Goal: Transaction & Acquisition: Purchase product/service

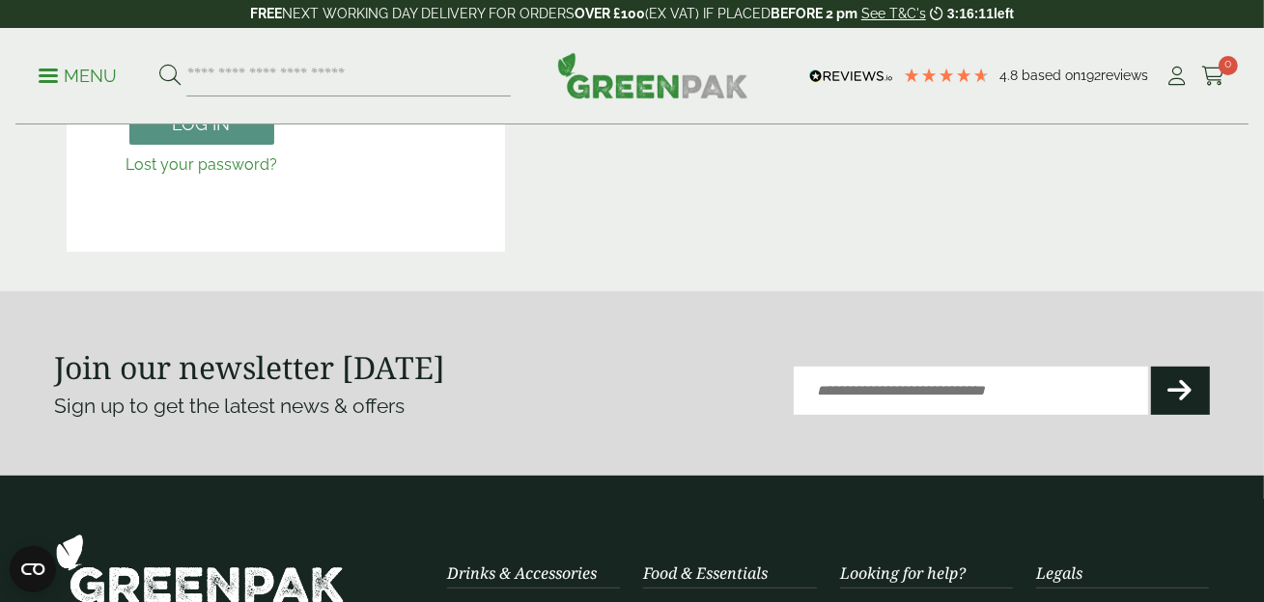
scroll to position [289, 0]
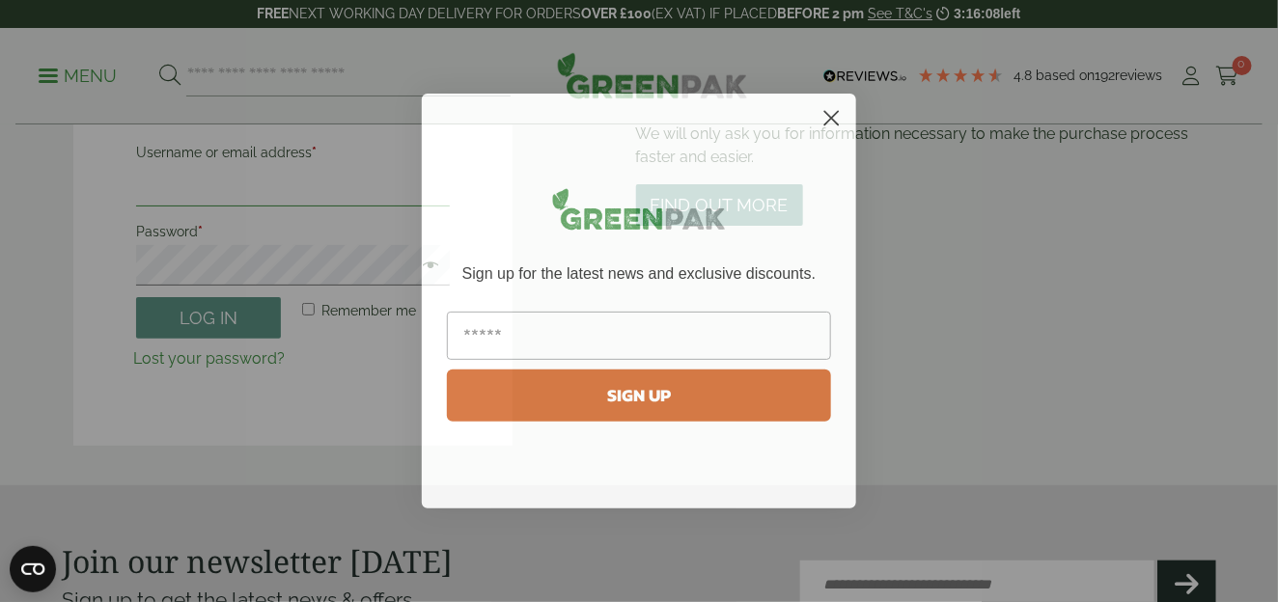
type input "**********"
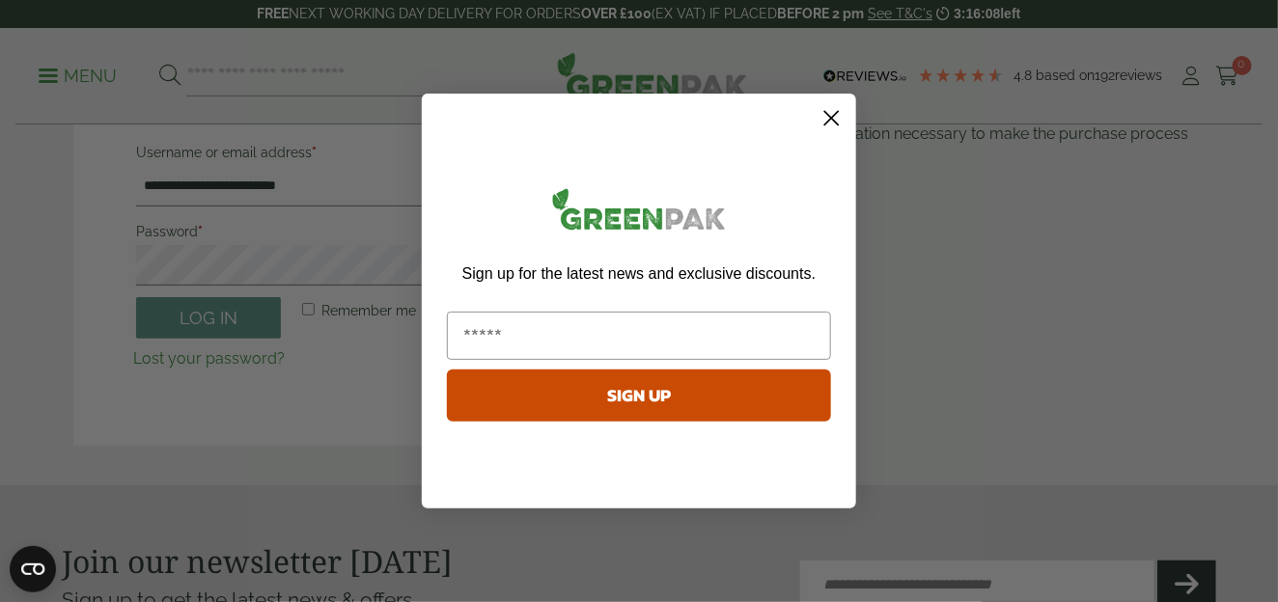
click at [831, 114] on circle "Close dialog" at bounding box center [832, 118] width 32 height 32
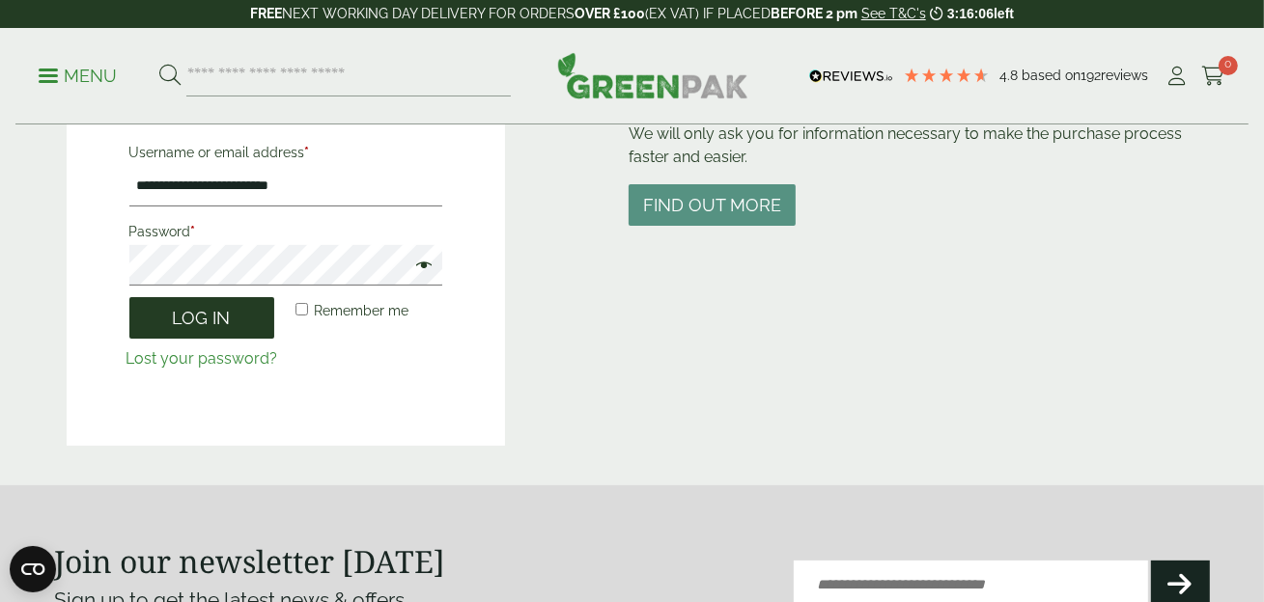
click at [196, 330] on button "Log in" at bounding box center [201, 318] width 145 height 42
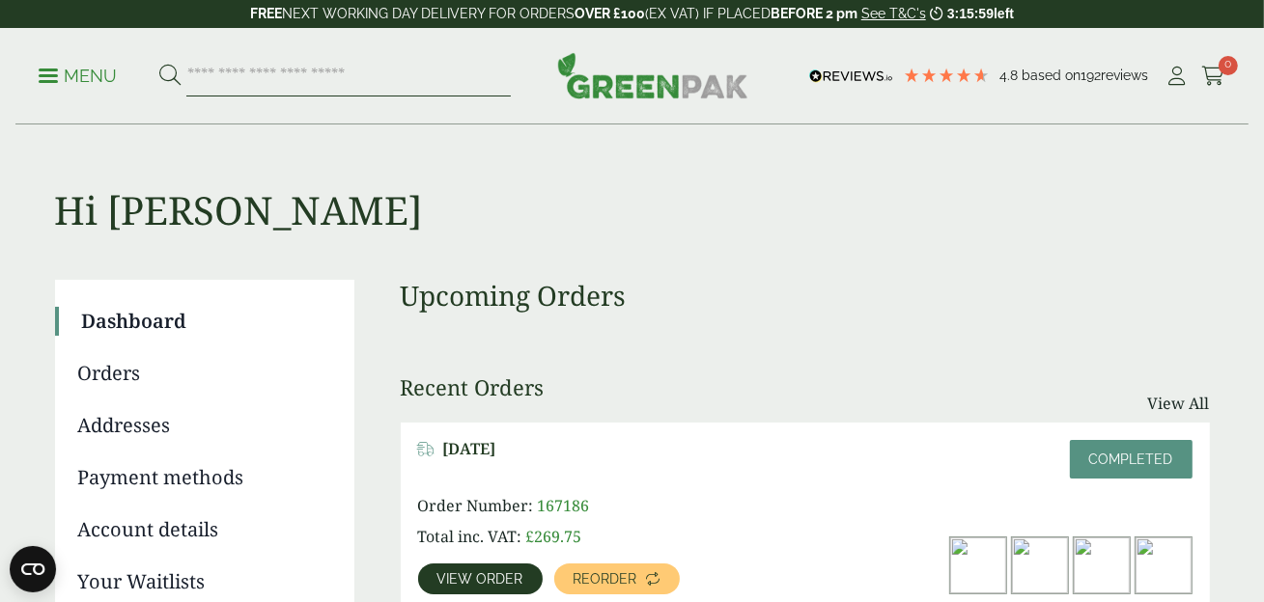
click at [194, 68] on input "search" at bounding box center [348, 76] width 324 height 41
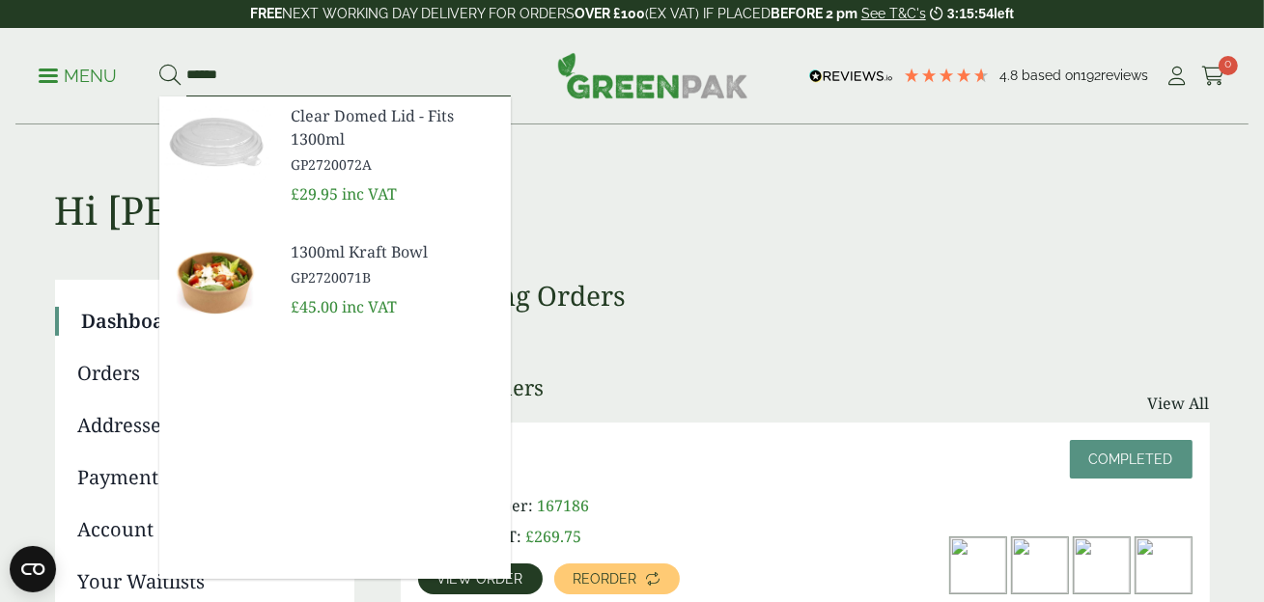
type input "******"
click at [159, 64] on button at bounding box center [169, 76] width 21 height 25
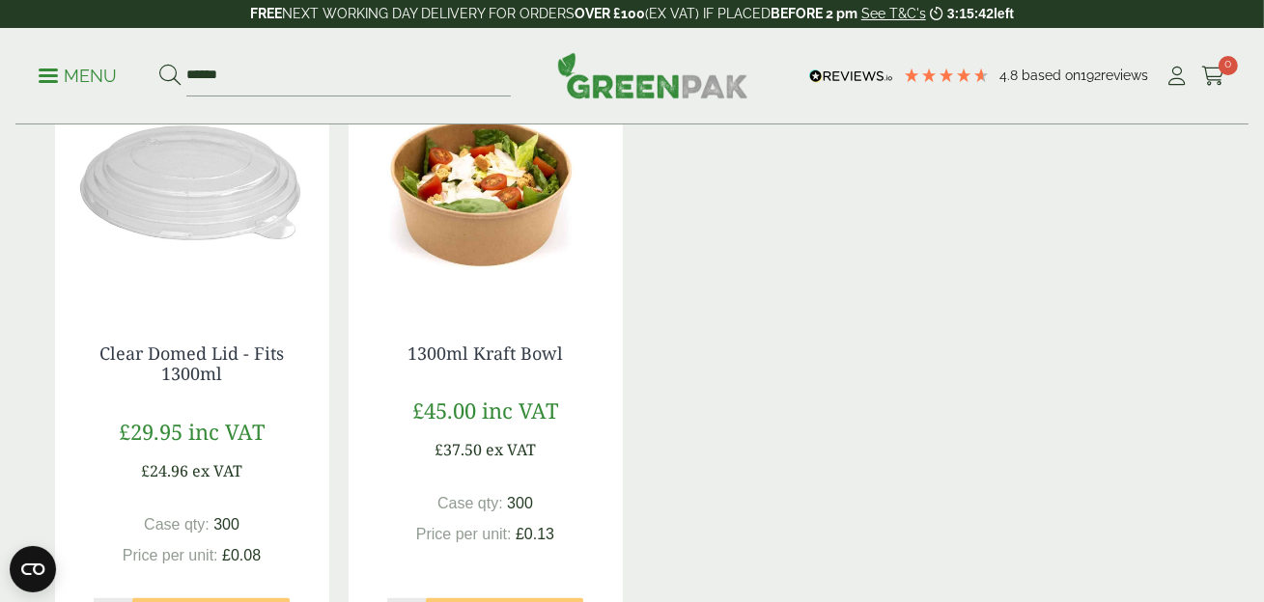
scroll to position [675, 0]
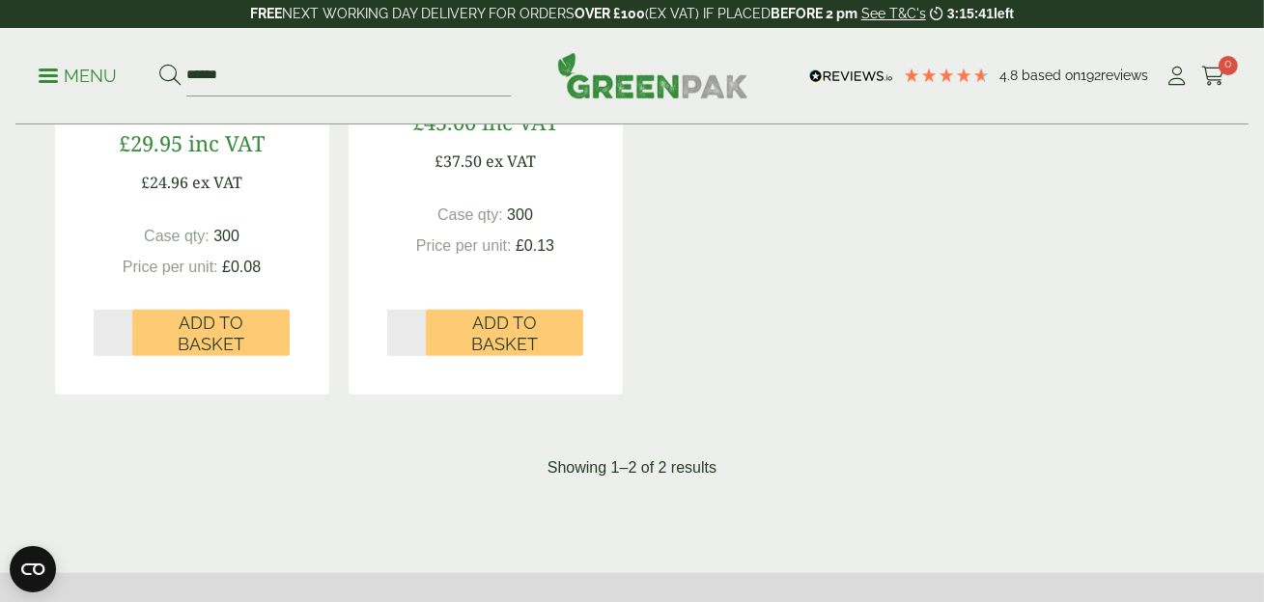
click at [121, 328] on input "*" at bounding box center [114, 333] width 40 height 46
type input "*"
click at [121, 328] on input "*" at bounding box center [114, 333] width 40 height 46
click at [417, 323] on input "*" at bounding box center [407, 333] width 40 height 46
type input "*"
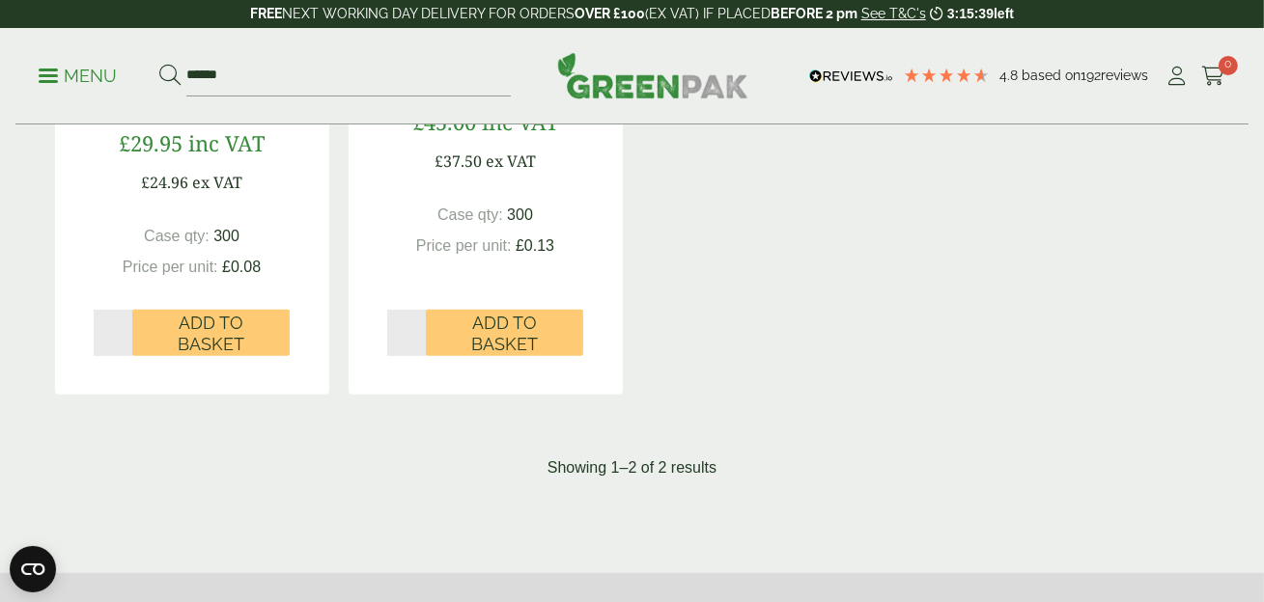
click at [417, 323] on input "*" at bounding box center [407, 333] width 40 height 46
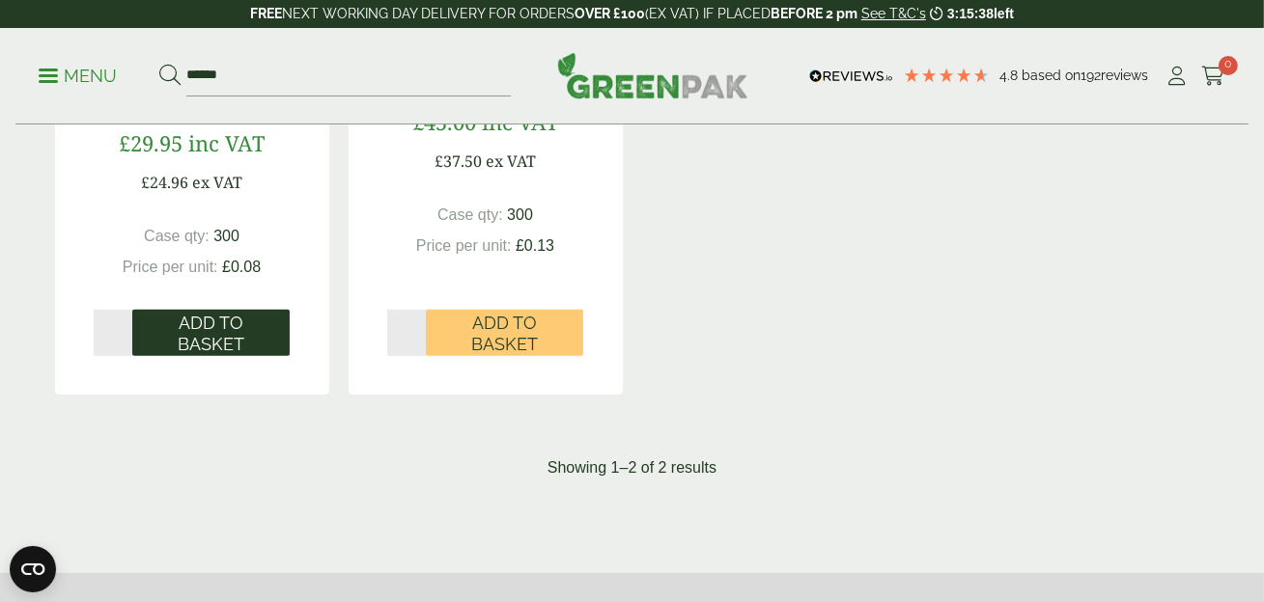
click at [198, 330] on span "Add to Basket" at bounding box center [211, 334] width 130 height 42
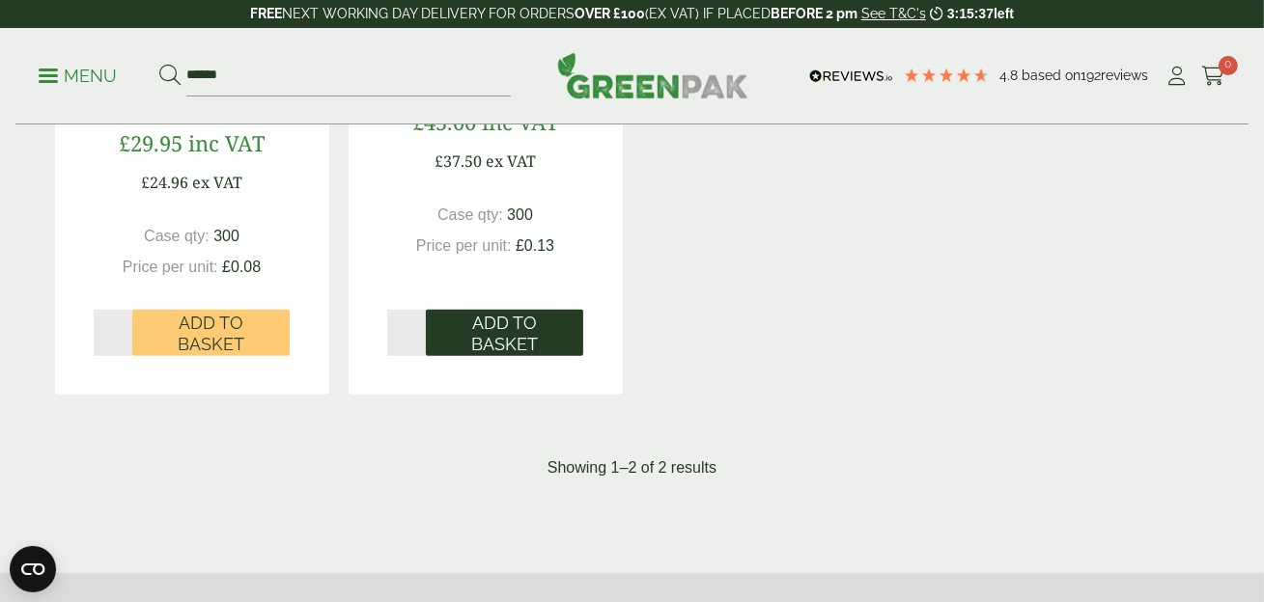
click at [511, 334] on span "Add to Basket" at bounding box center [504, 334] width 130 height 42
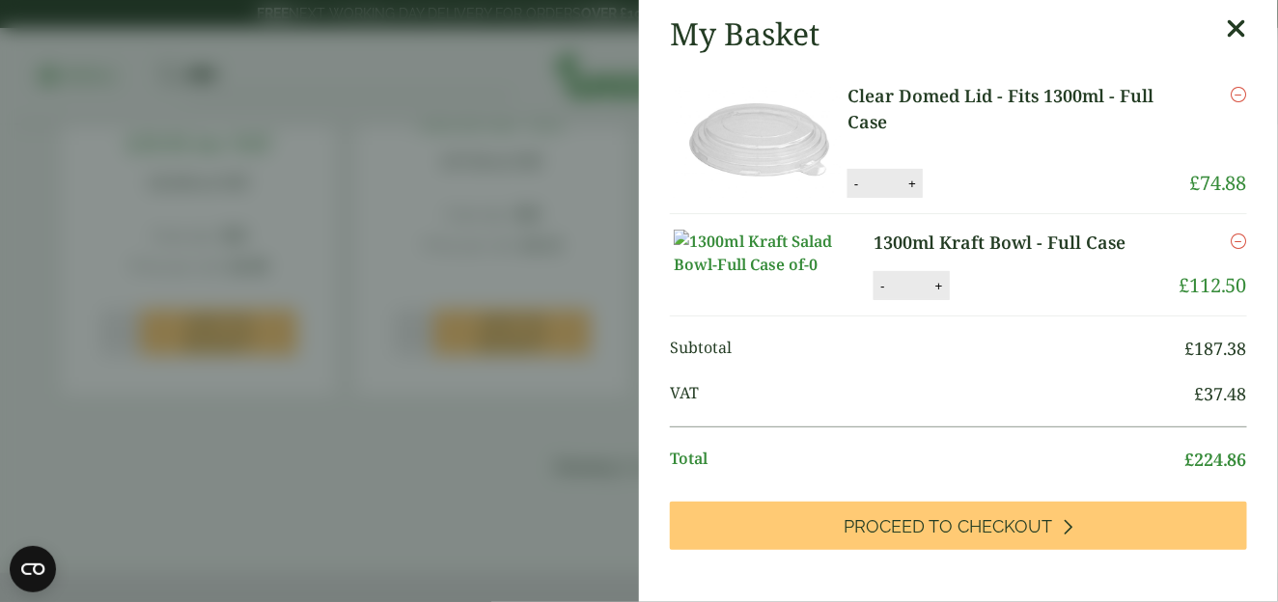
click at [1227, 29] on icon at bounding box center [1237, 28] width 20 height 27
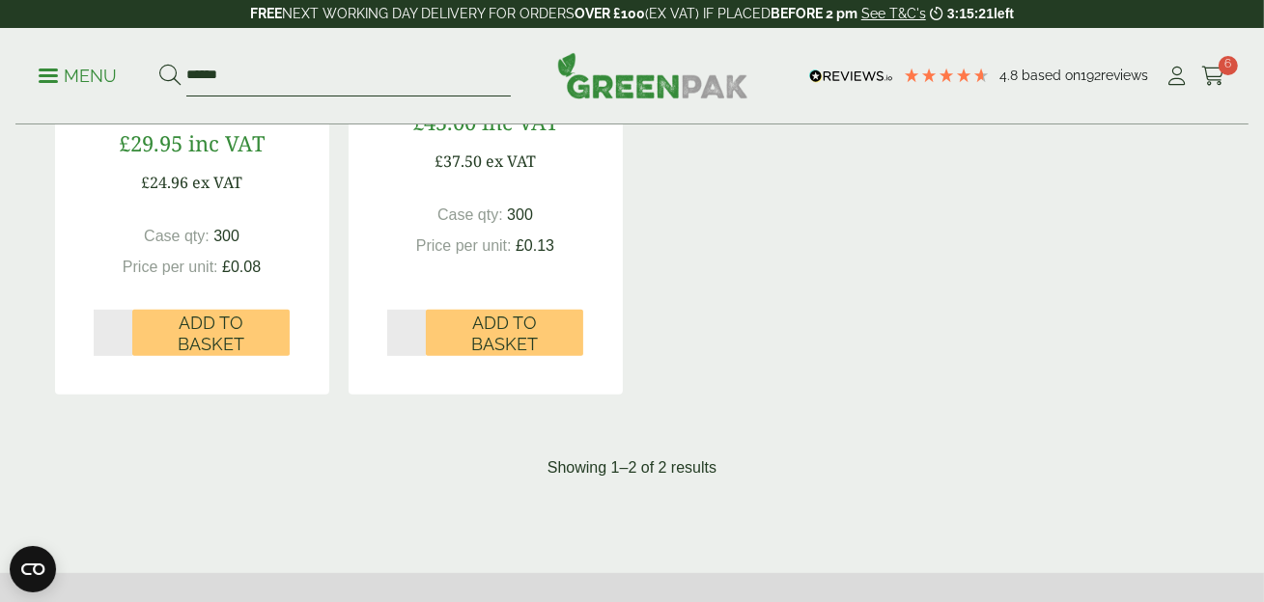
click at [207, 71] on input "******" at bounding box center [348, 76] width 324 height 41
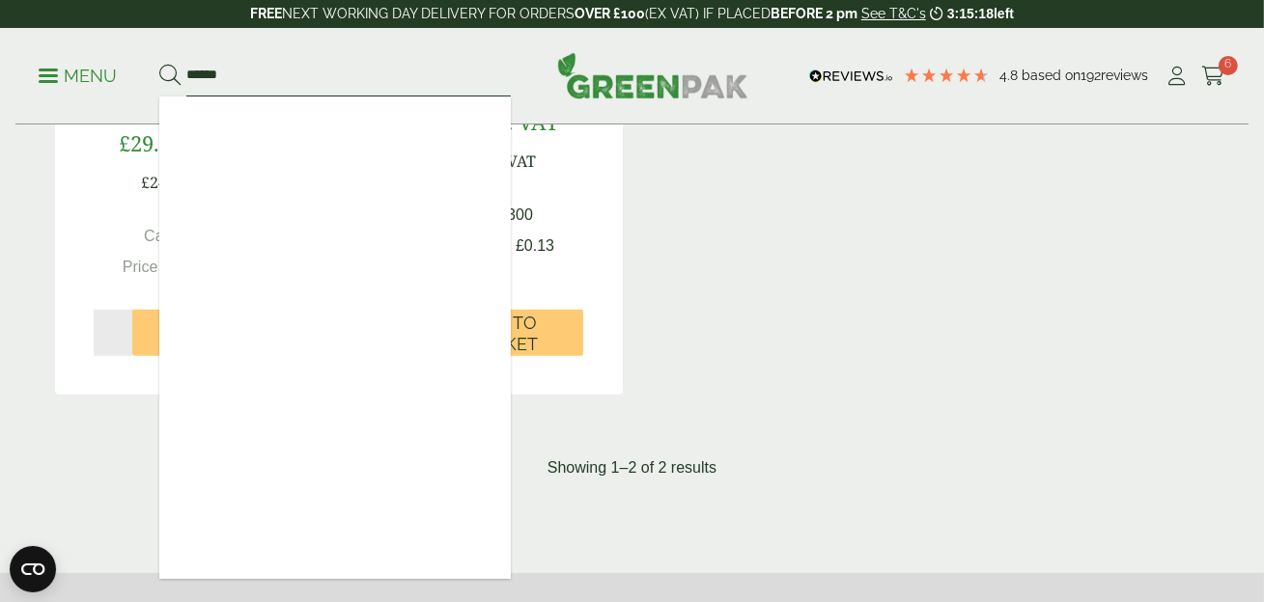
type input "******"
click at [159, 64] on button at bounding box center [169, 76] width 21 height 25
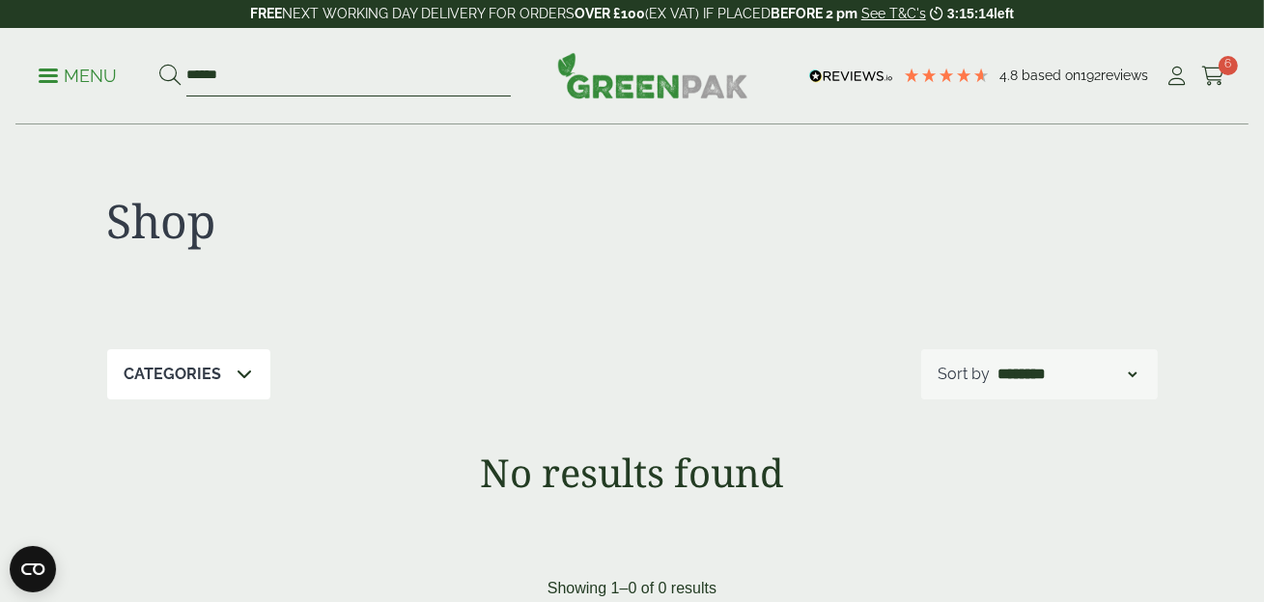
click at [206, 72] on input "******" at bounding box center [348, 76] width 324 height 41
type input "*****"
click at [159, 64] on button at bounding box center [169, 76] width 21 height 25
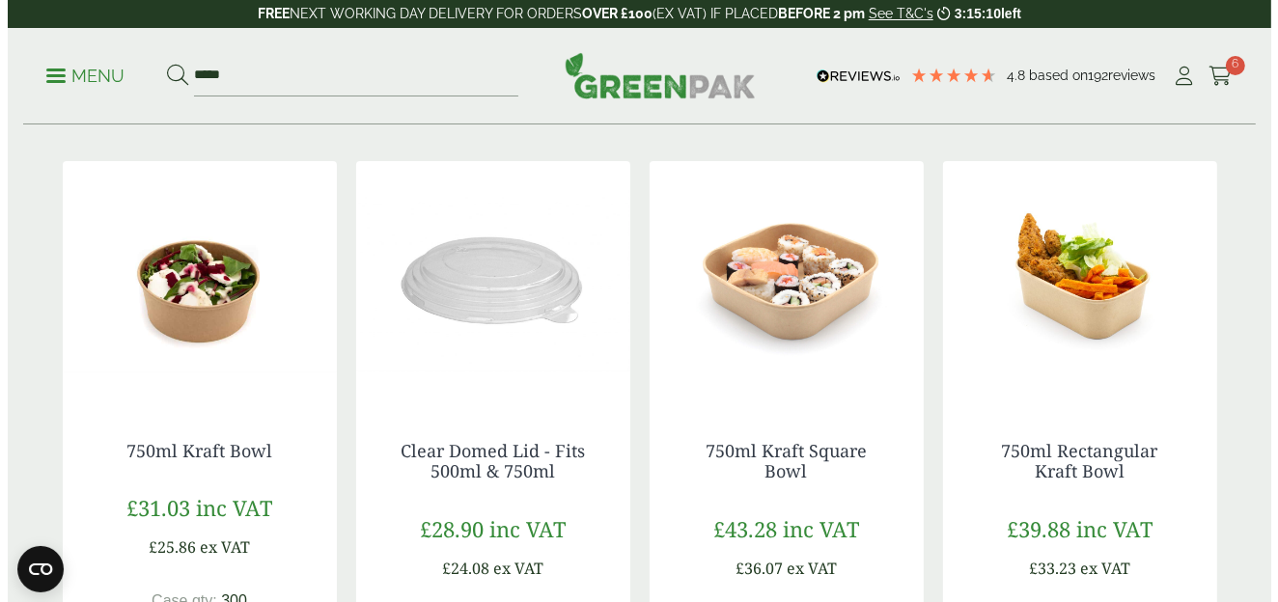
scroll to position [483, 0]
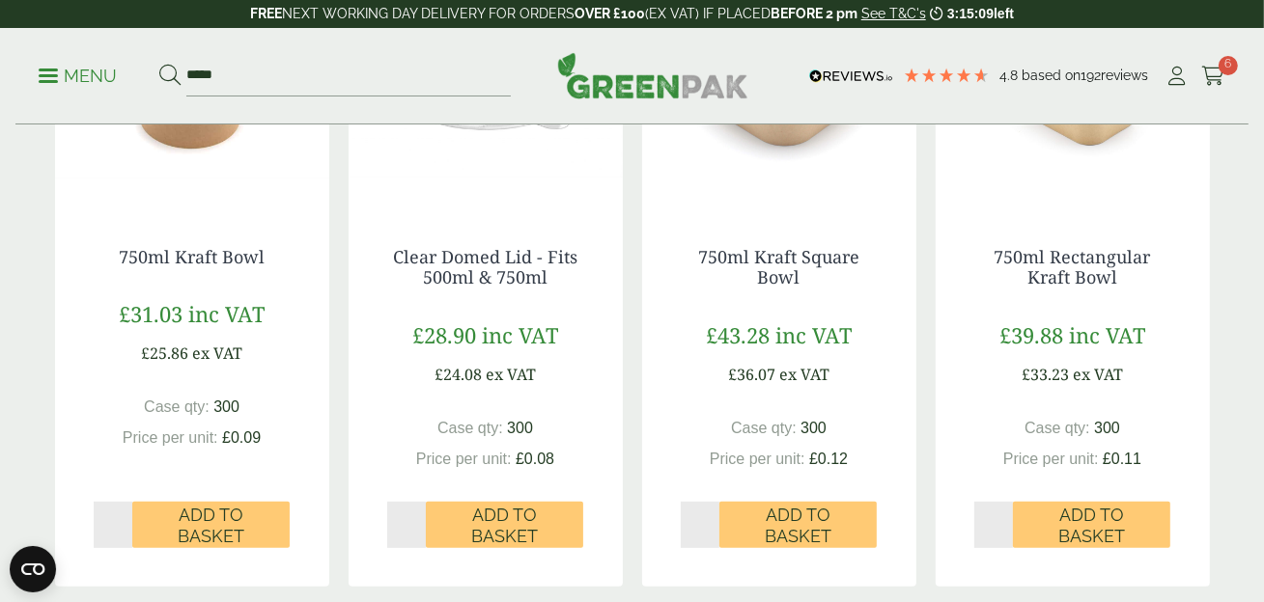
type input "*"
click at [125, 518] on input "*" at bounding box center [114, 525] width 40 height 46
type input "*"
click at [419, 517] on input "*" at bounding box center [407, 525] width 40 height 46
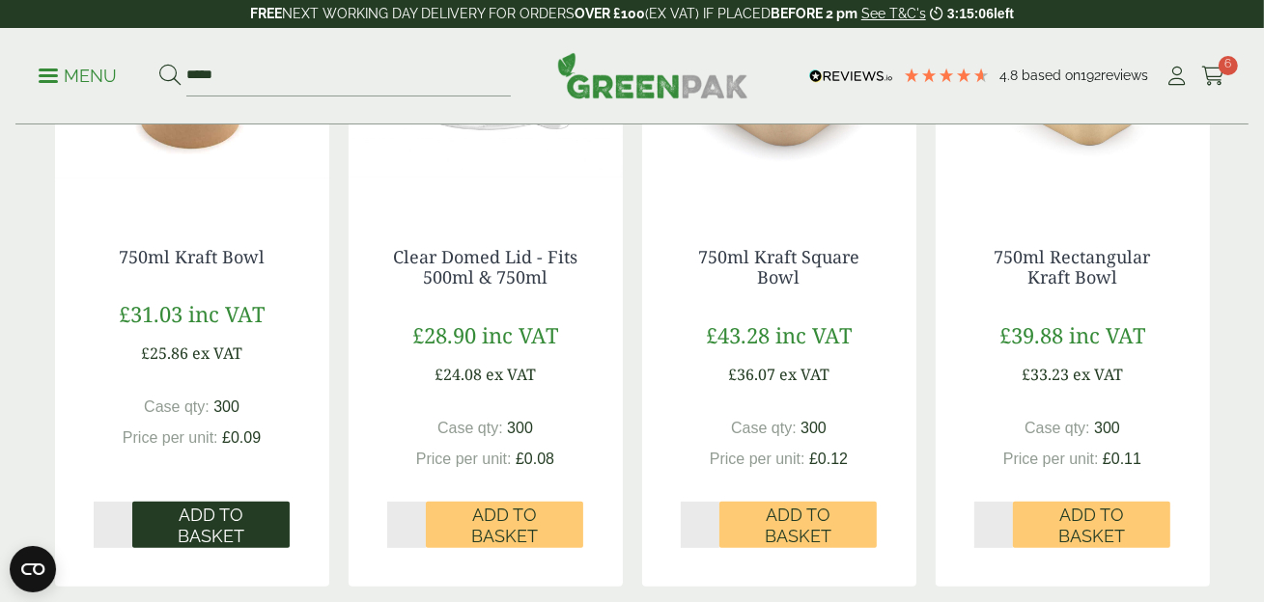
click at [176, 529] on span "Add to Basket" at bounding box center [211, 526] width 130 height 42
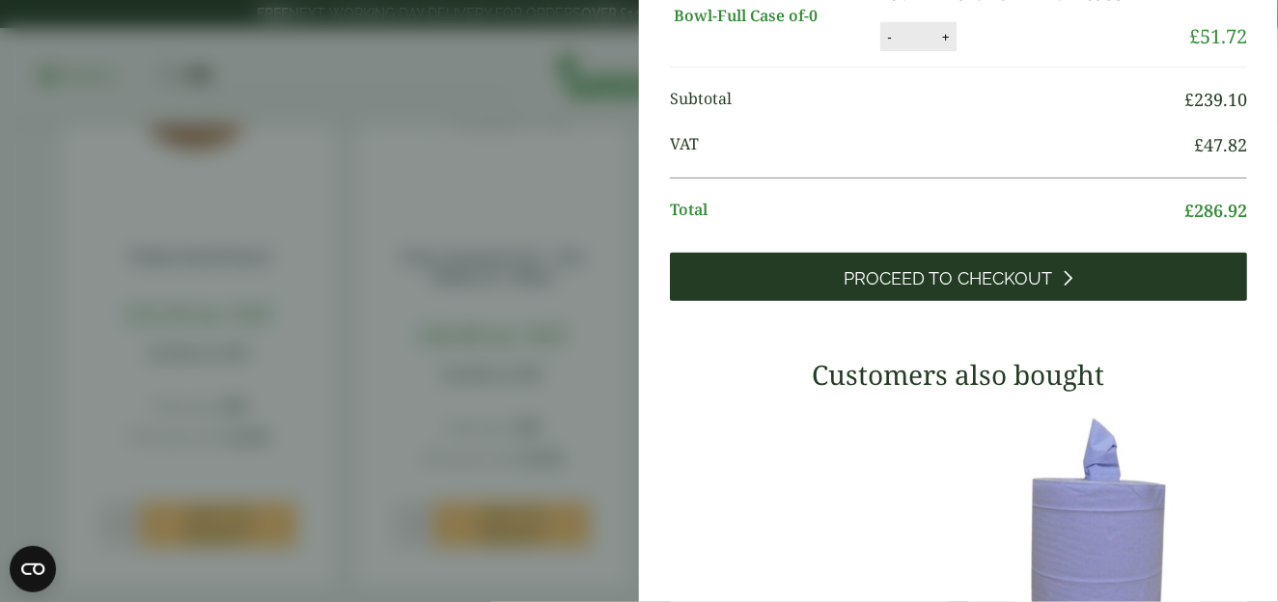
scroll to position [97, 0]
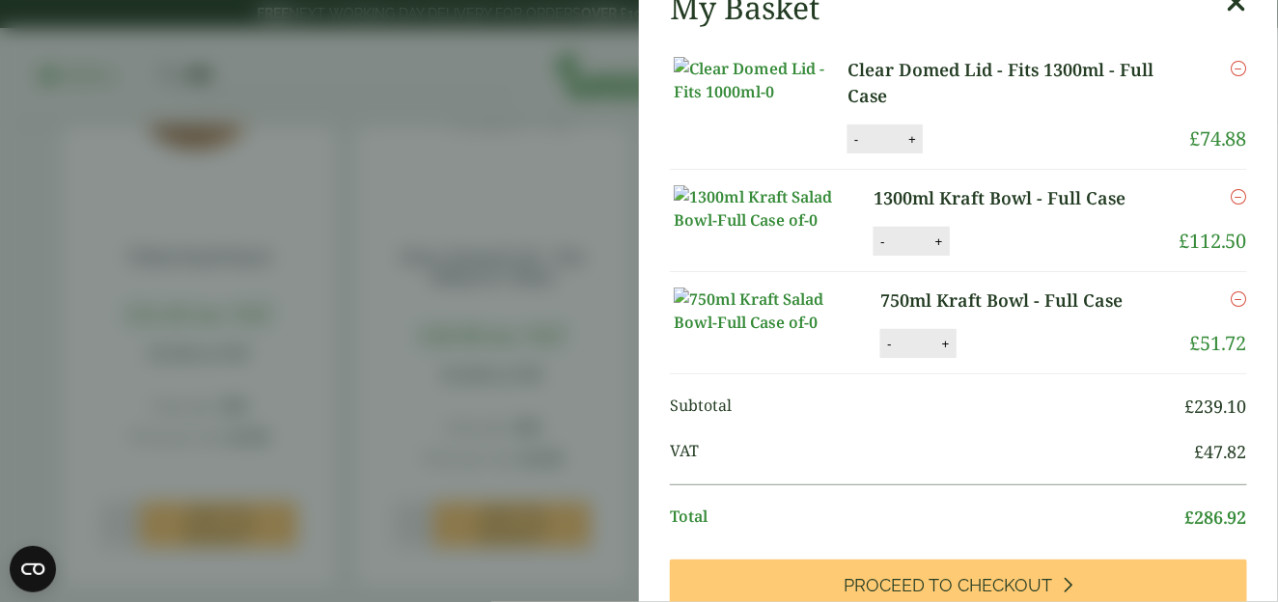
click at [1227, 16] on icon at bounding box center [1237, 2] width 20 height 27
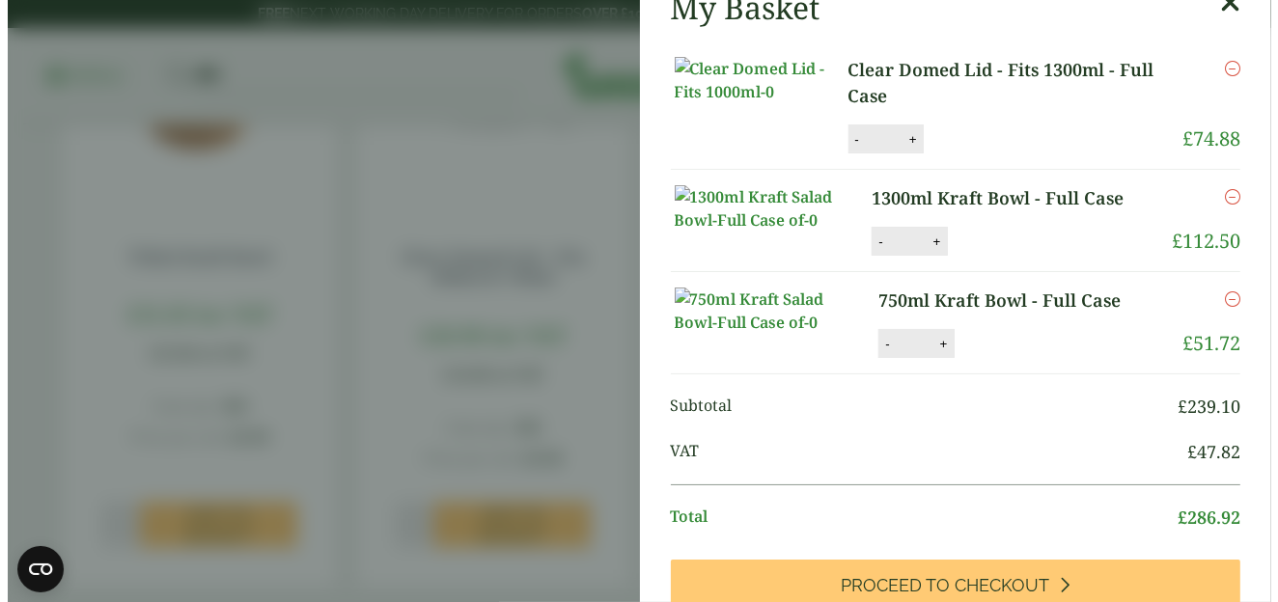
scroll to position [17, 0]
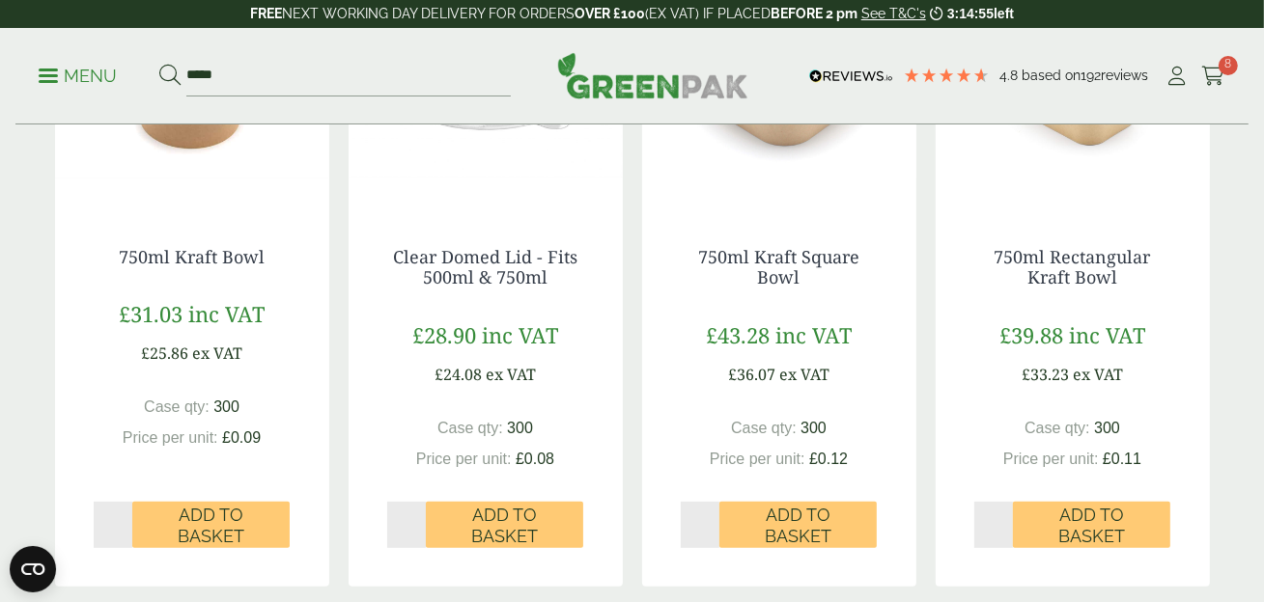
click at [453, 530] on span "Add to Basket" at bounding box center [504, 526] width 130 height 42
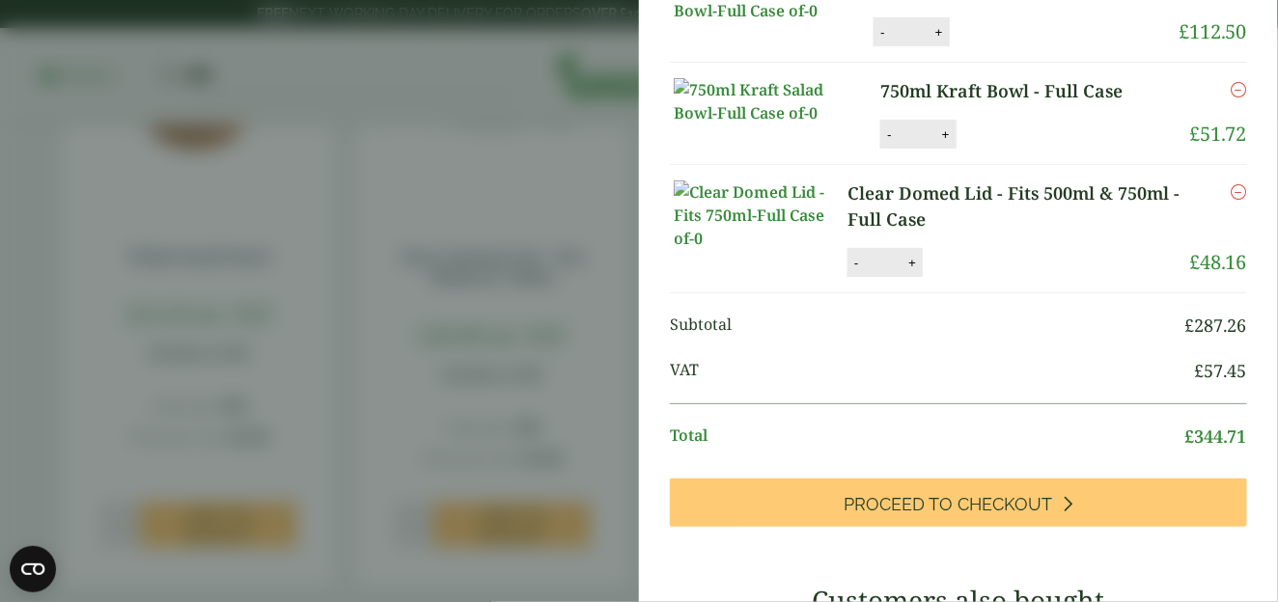
scroll to position [499, 0]
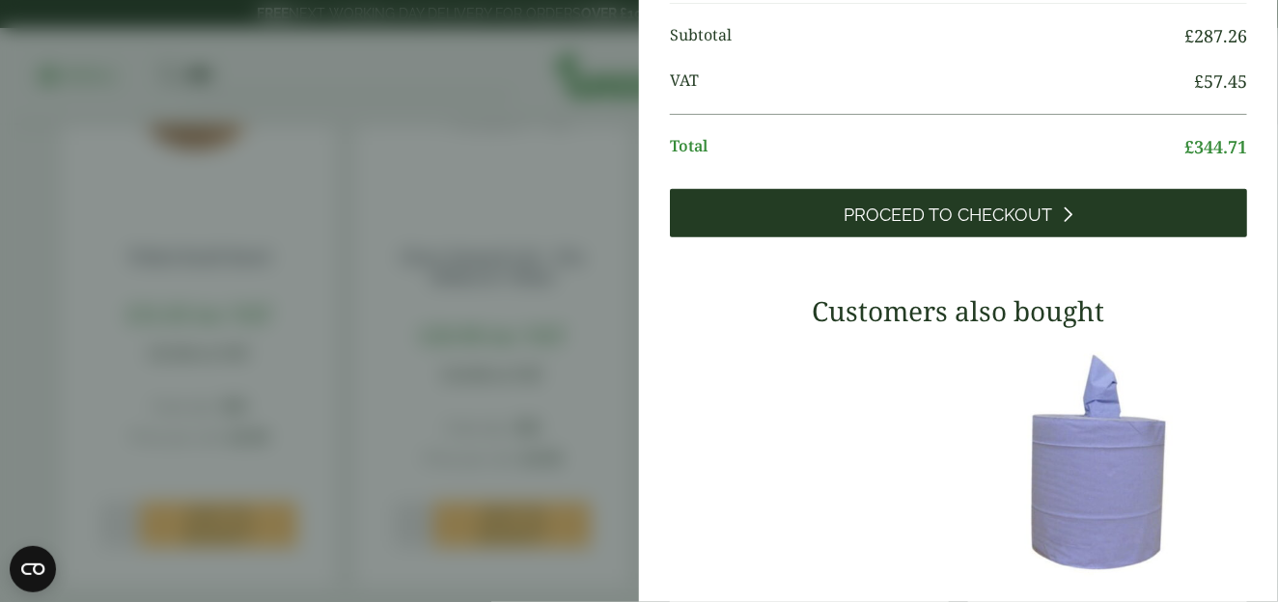
click at [935, 226] on span "Proceed to Checkout" at bounding box center [949, 215] width 209 height 21
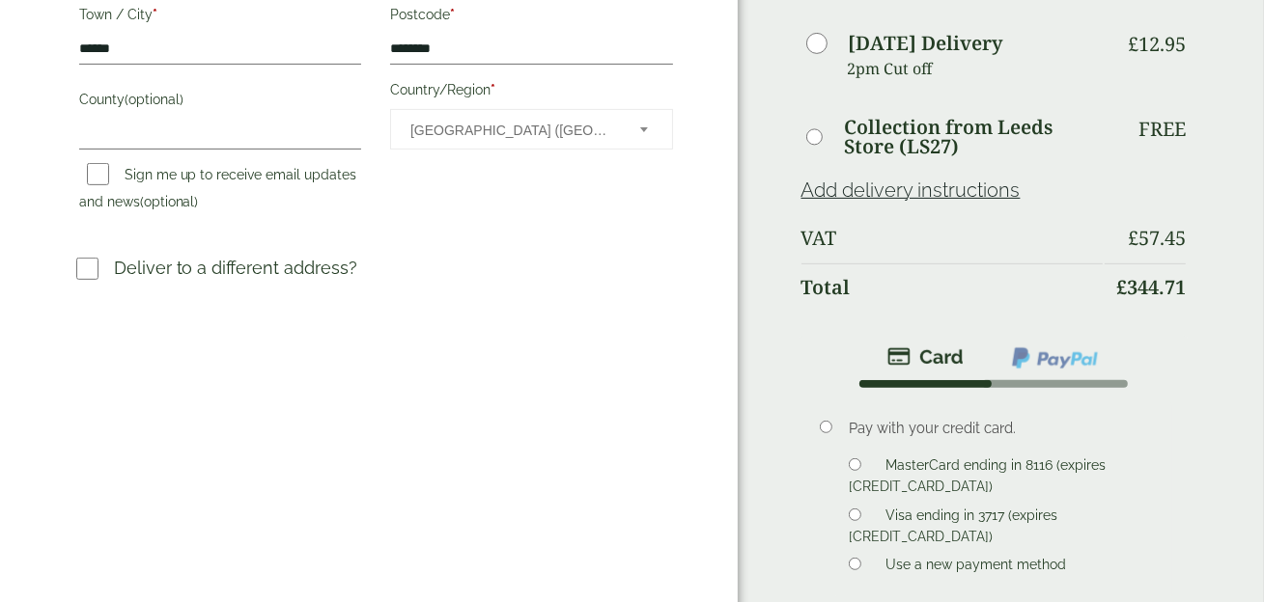
scroll to position [772, 0]
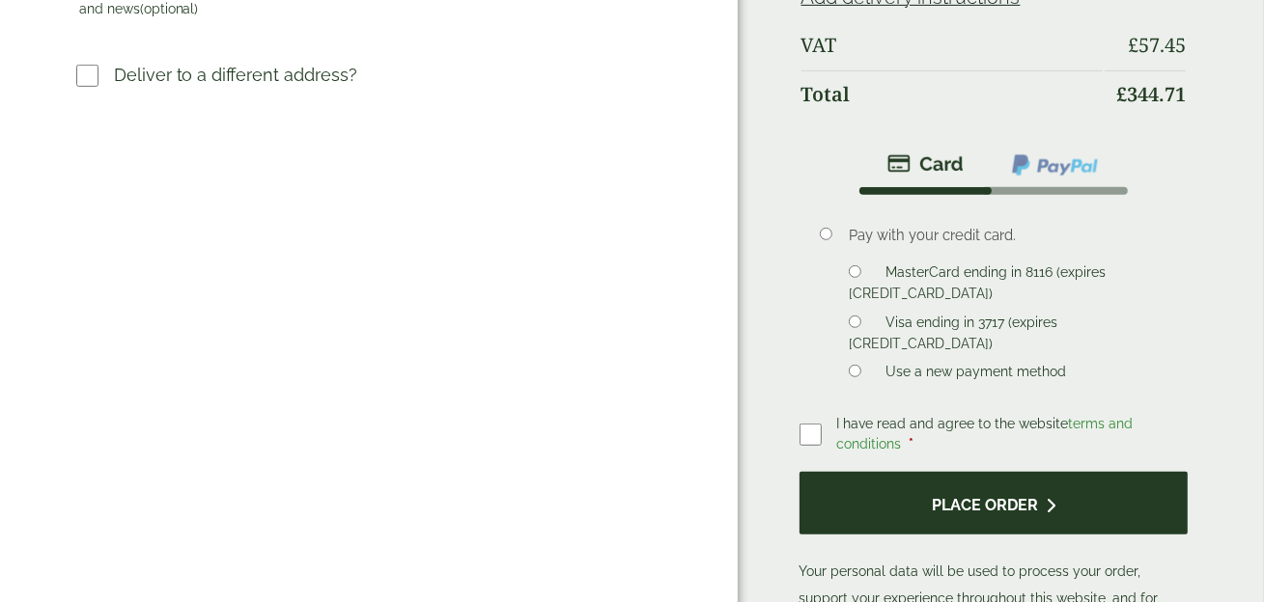
click at [984, 472] on button "Place order" at bounding box center [993, 503] width 389 height 63
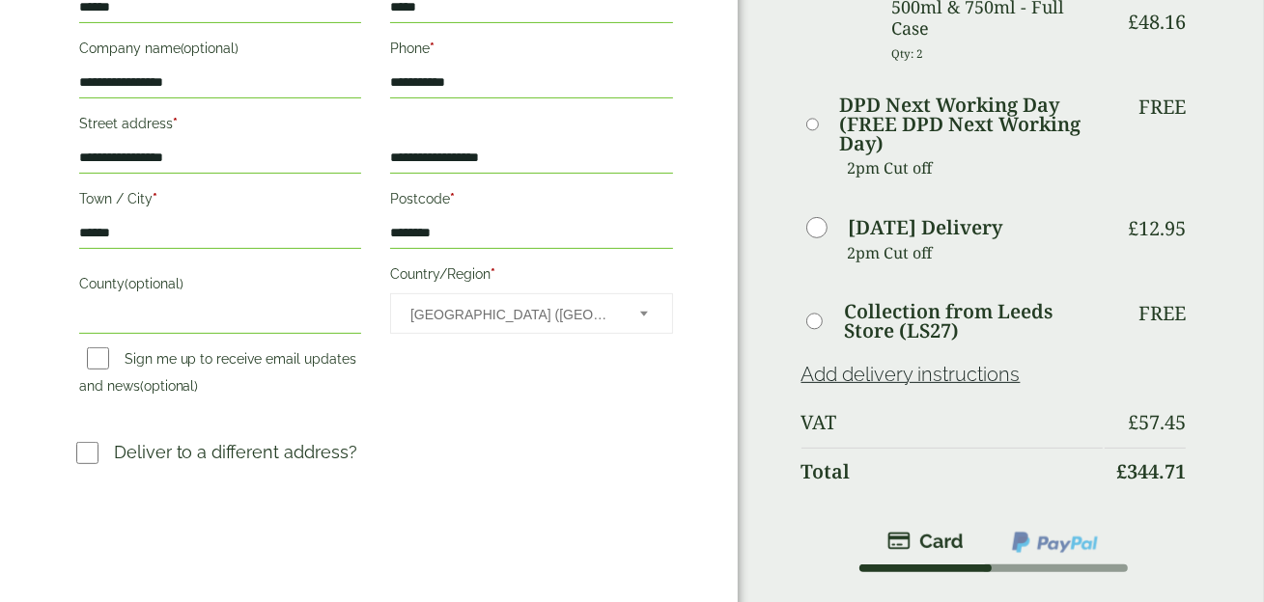
scroll to position [869, 0]
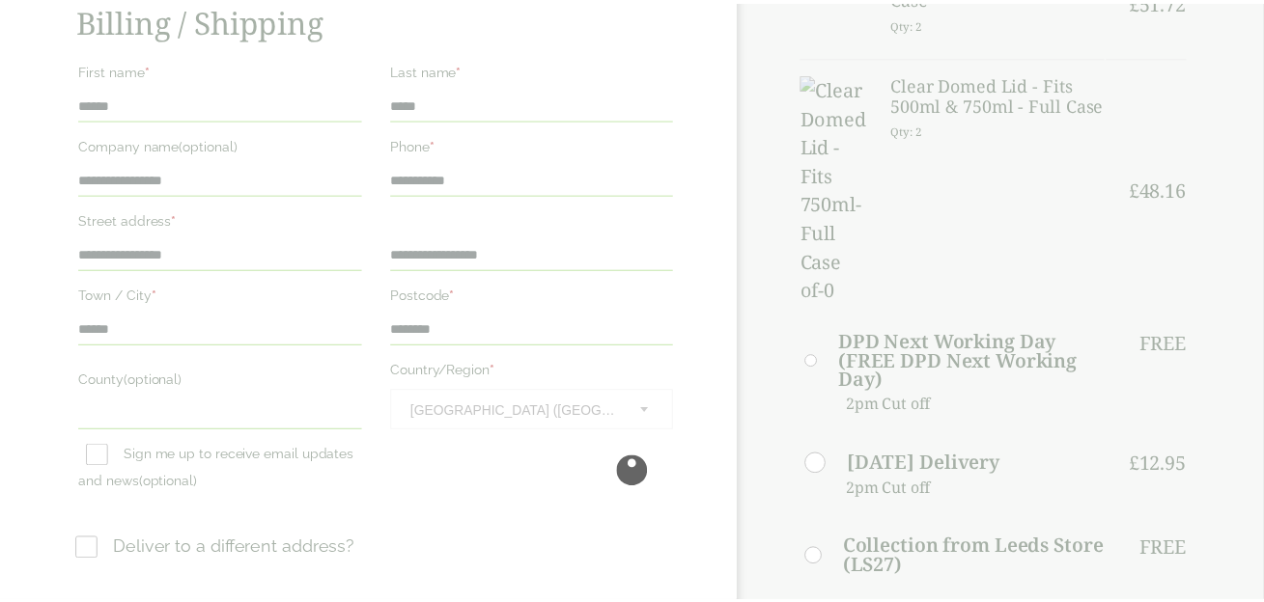
scroll to position [385, 0]
